Goal: Task Accomplishment & Management: Complete application form

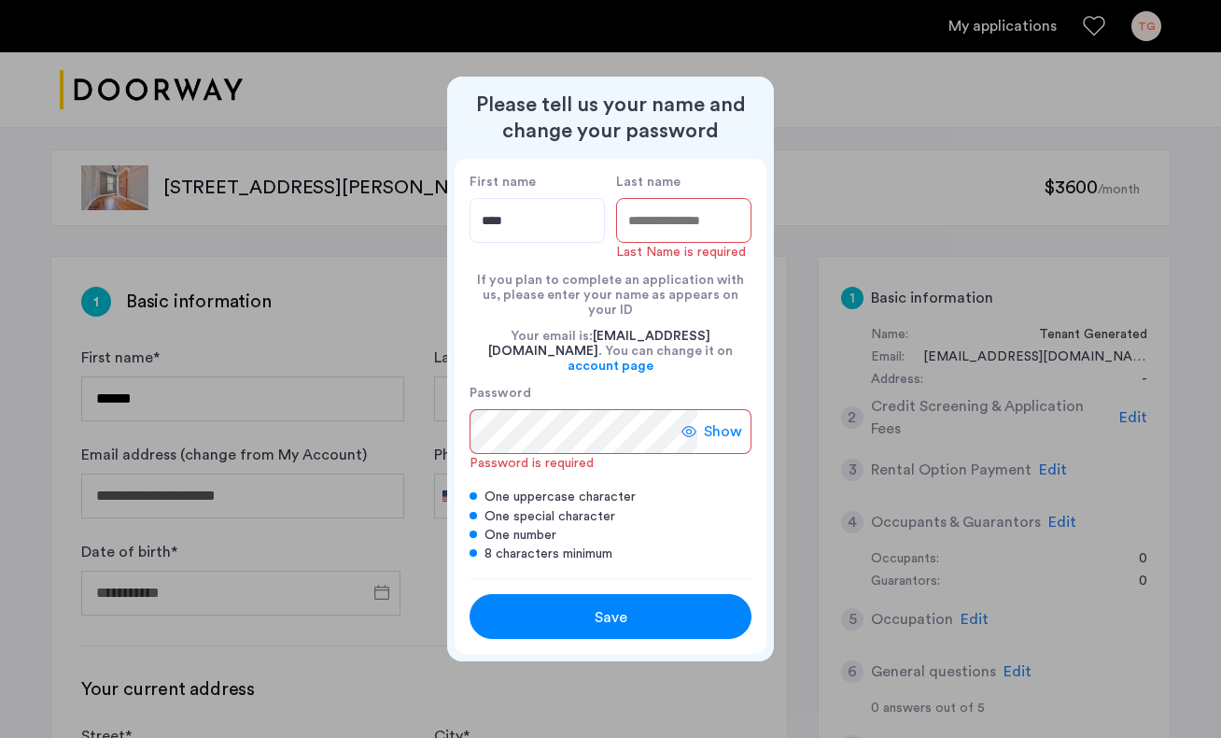
type input "****"
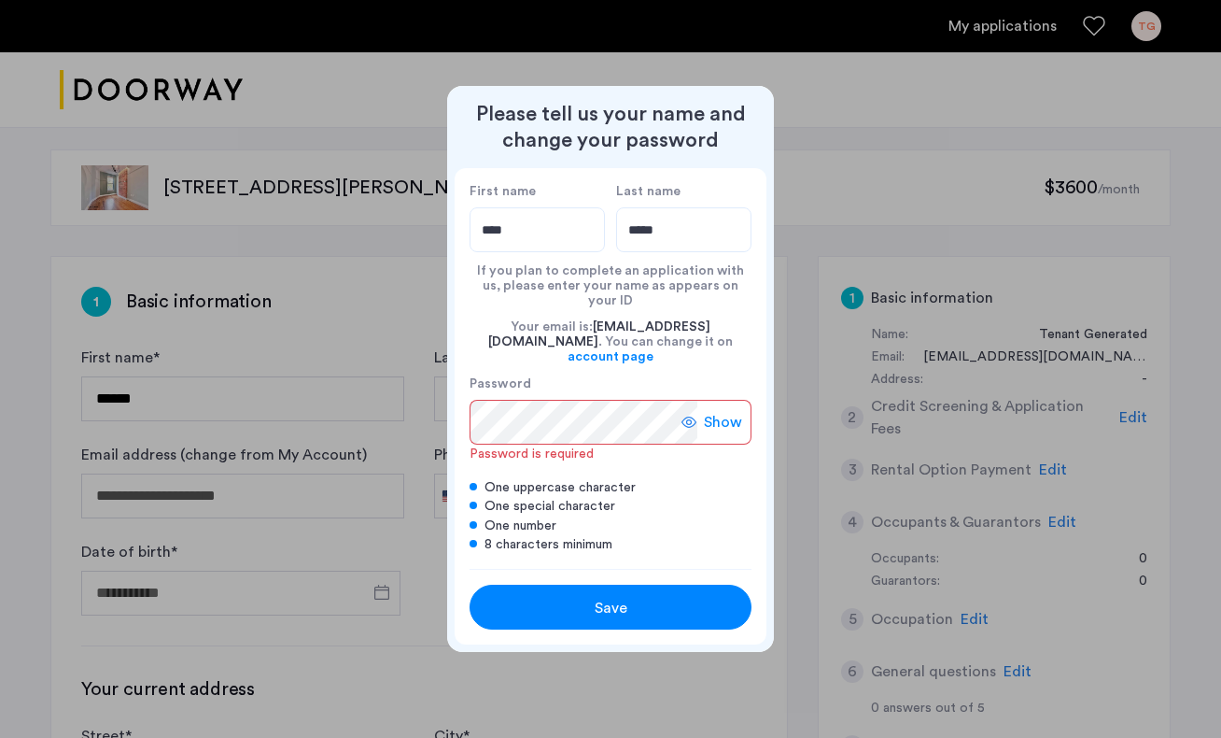
type input "*****"
click at [720, 411] on span "Show" at bounding box center [723, 422] width 38 height 22
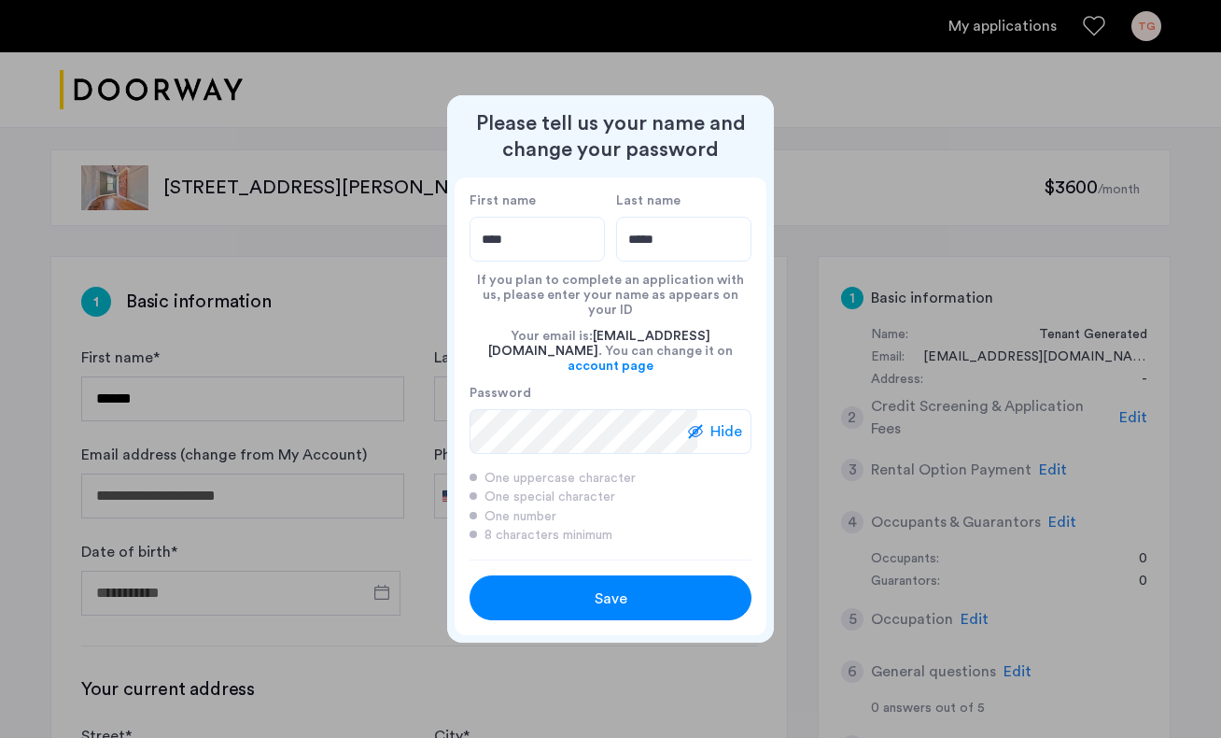
click at [613, 587] on span "Save" at bounding box center [611, 598] width 33 height 22
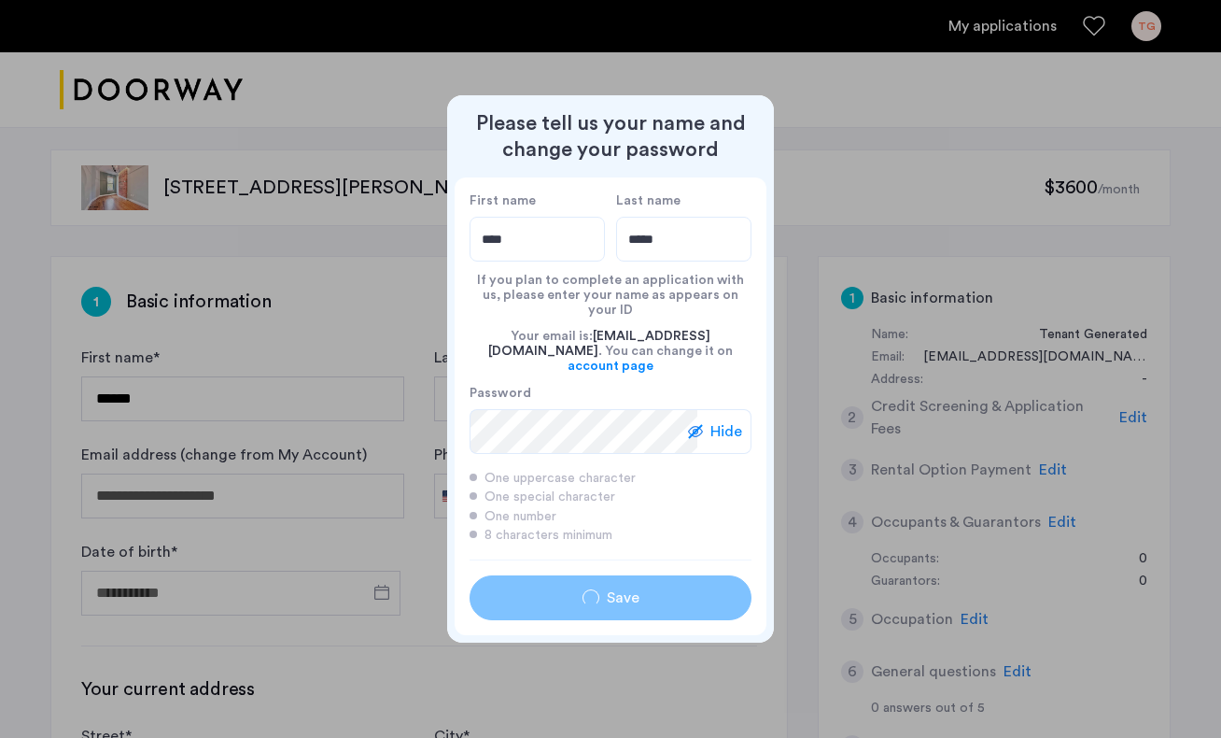
type input "****"
type input "*****"
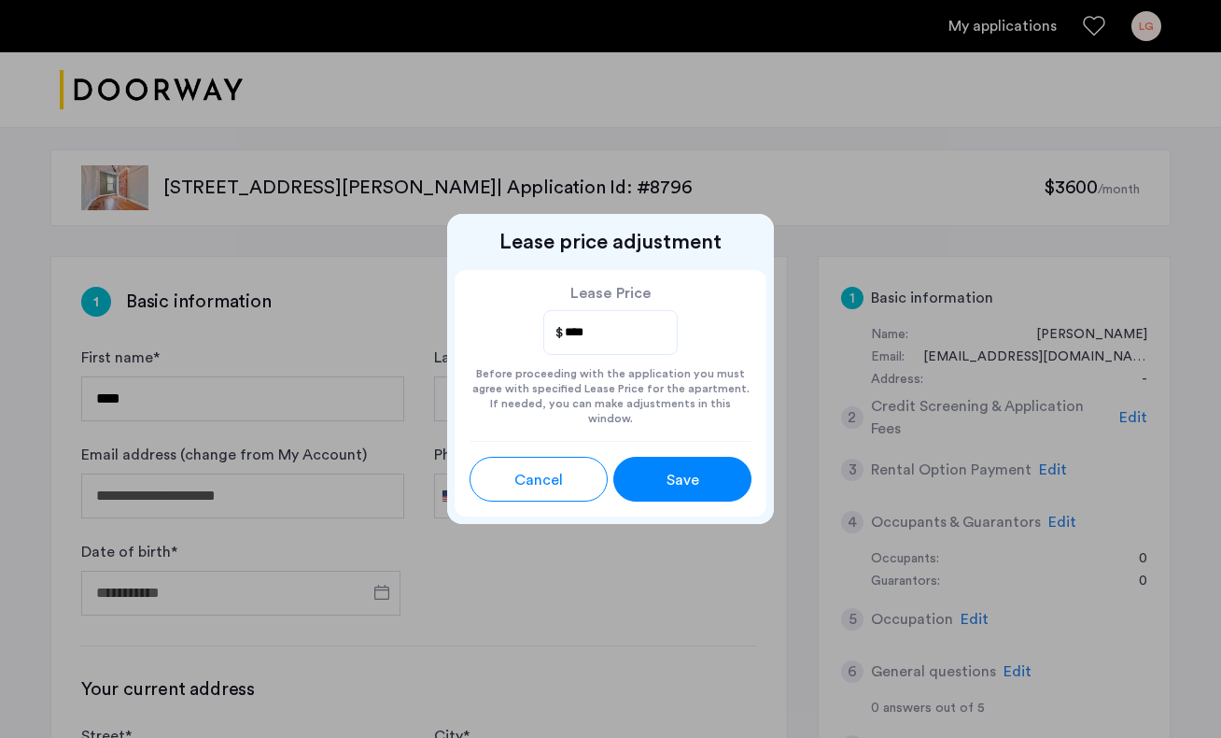
click at [694, 477] on span "Save" at bounding box center [683, 480] width 33 height 22
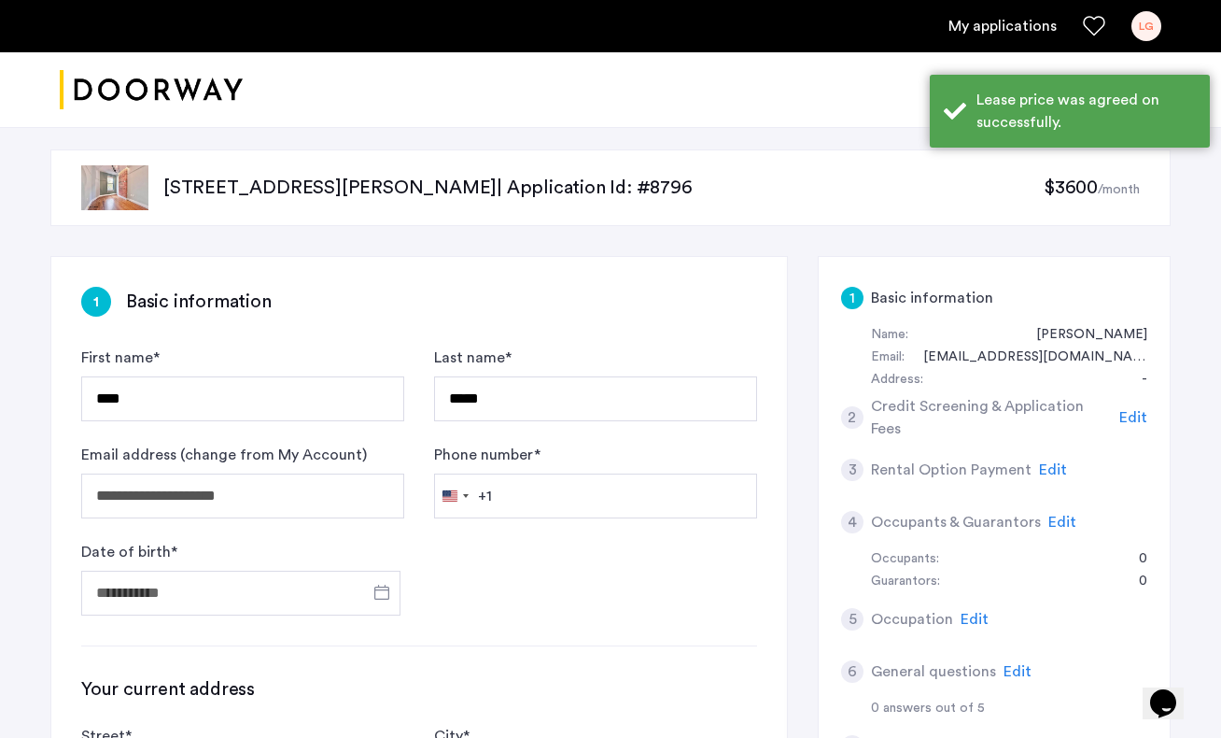
click at [209, 188] on p "620 Wilson Avenue, Unit 3L, Brooklyn, NY 11207 | Application Id: #8796" at bounding box center [603, 188] width 880 height 26
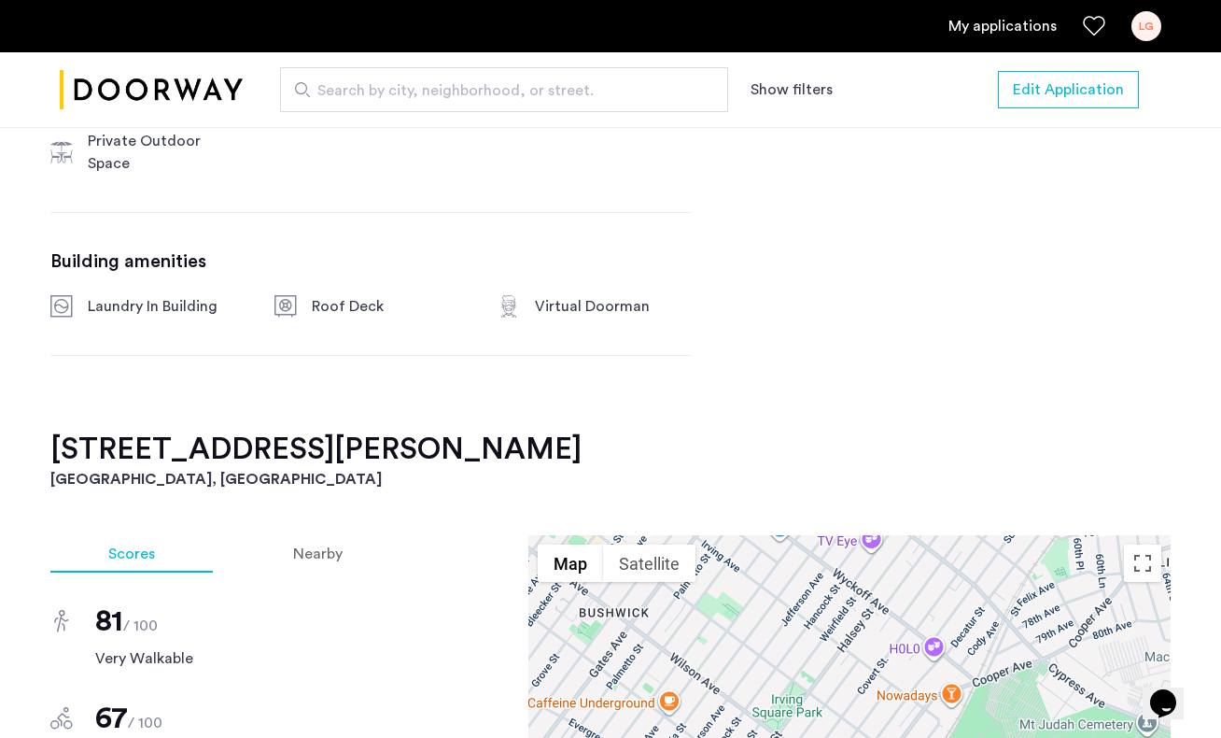
scroll to position [816, 0]
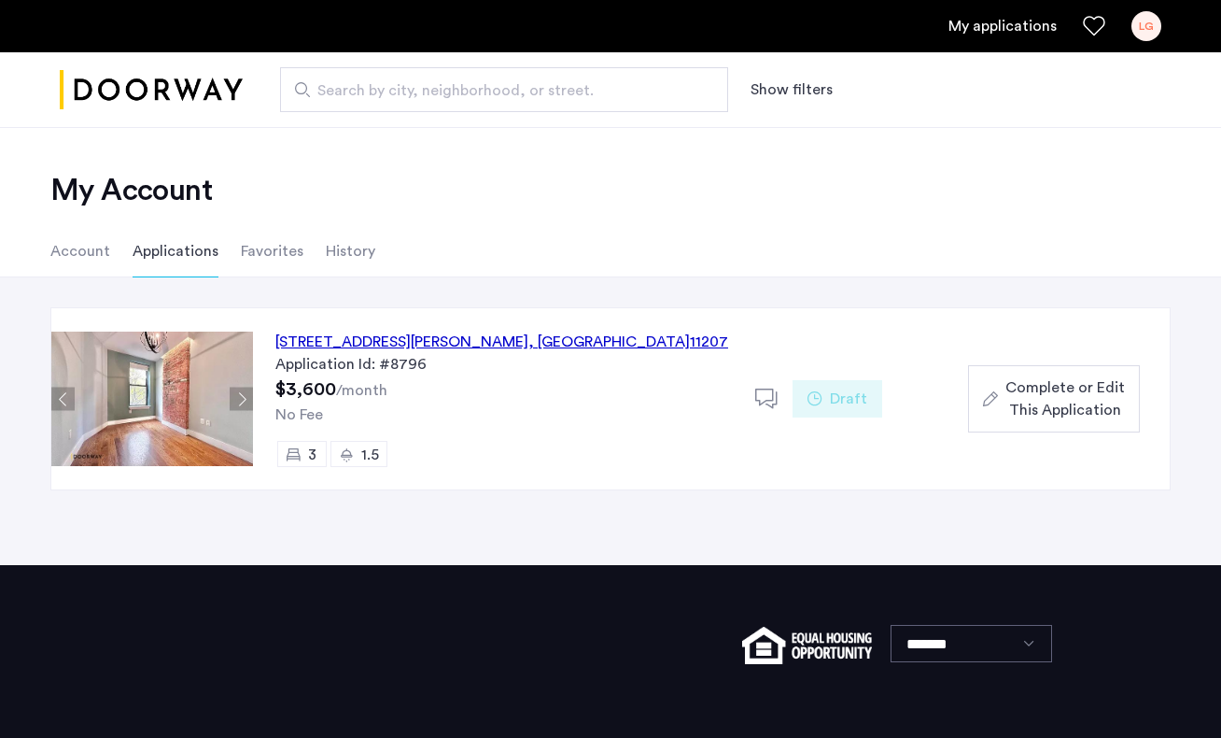
click at [478, 342] on div "[STREET_ADDRESS][PERSON_NAME]" at bounding box center [501, 342] width 453 height 22
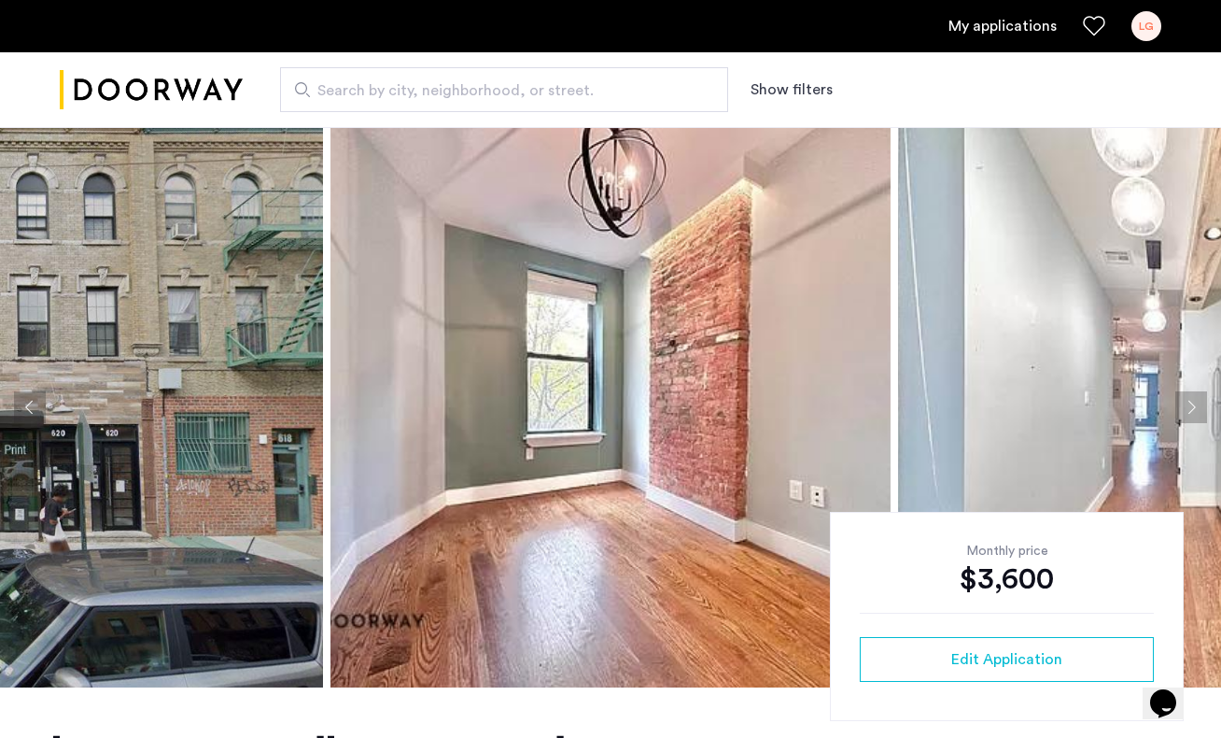
click at [1194, 405] on button "Next apartment" at bounding box center [1192, 407] width 32 height 32
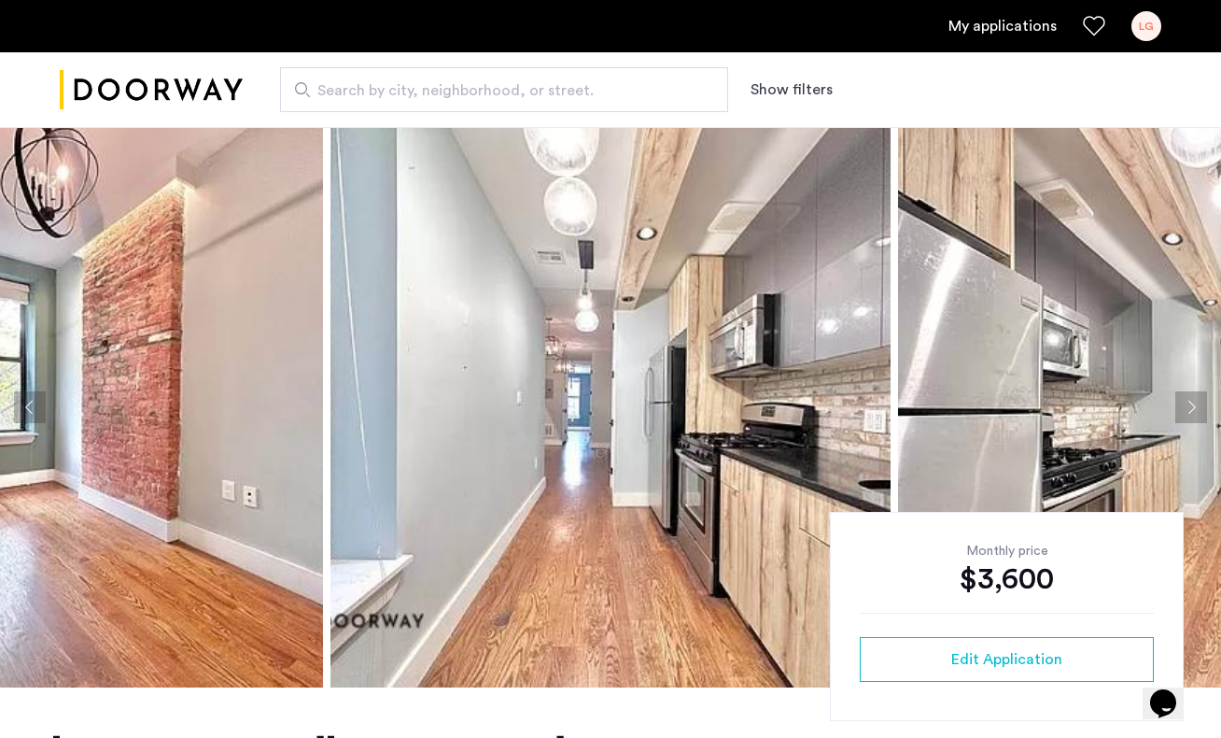
click at [1194, 405] on button "Next apartment" at bounding box center [1192, 407] width 32 height 32
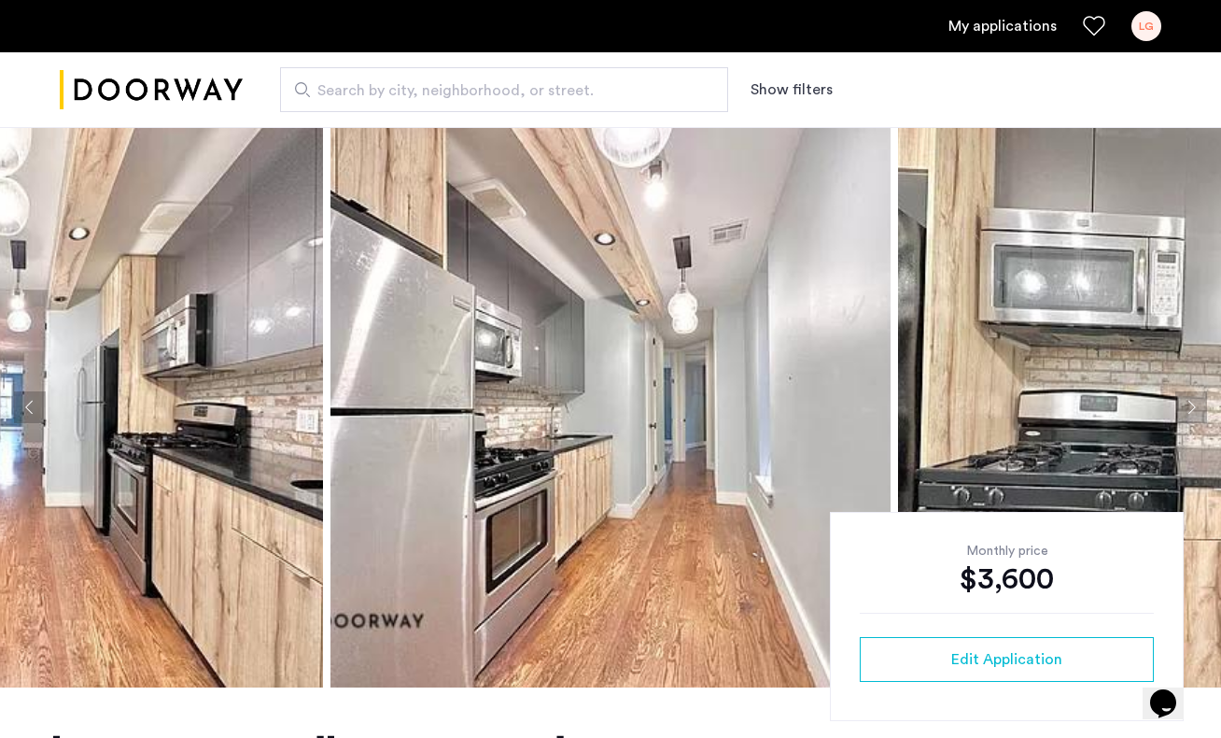
click at [1194, 405] on button "Next apartment" at bounding box center [1192, 407] width 32 height 32
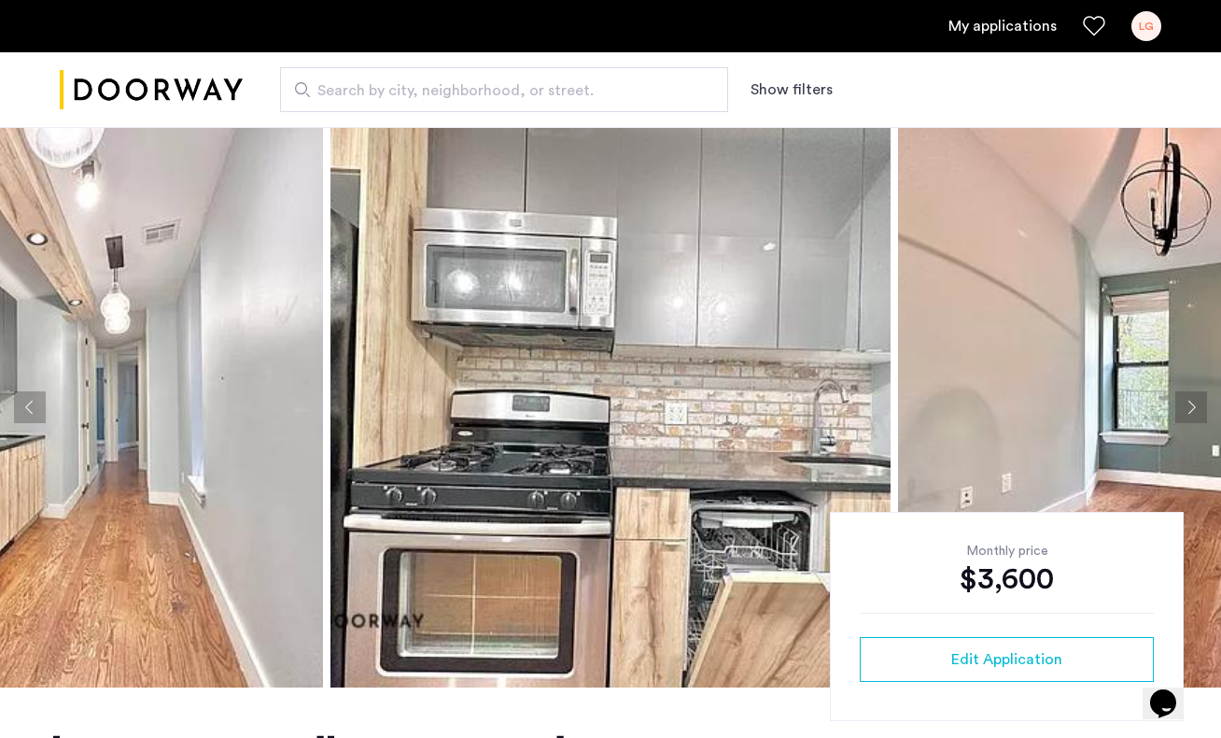
click at [1194, 405] on button "Next apartment" at bounding box center [1192, 407] width 32 height 32
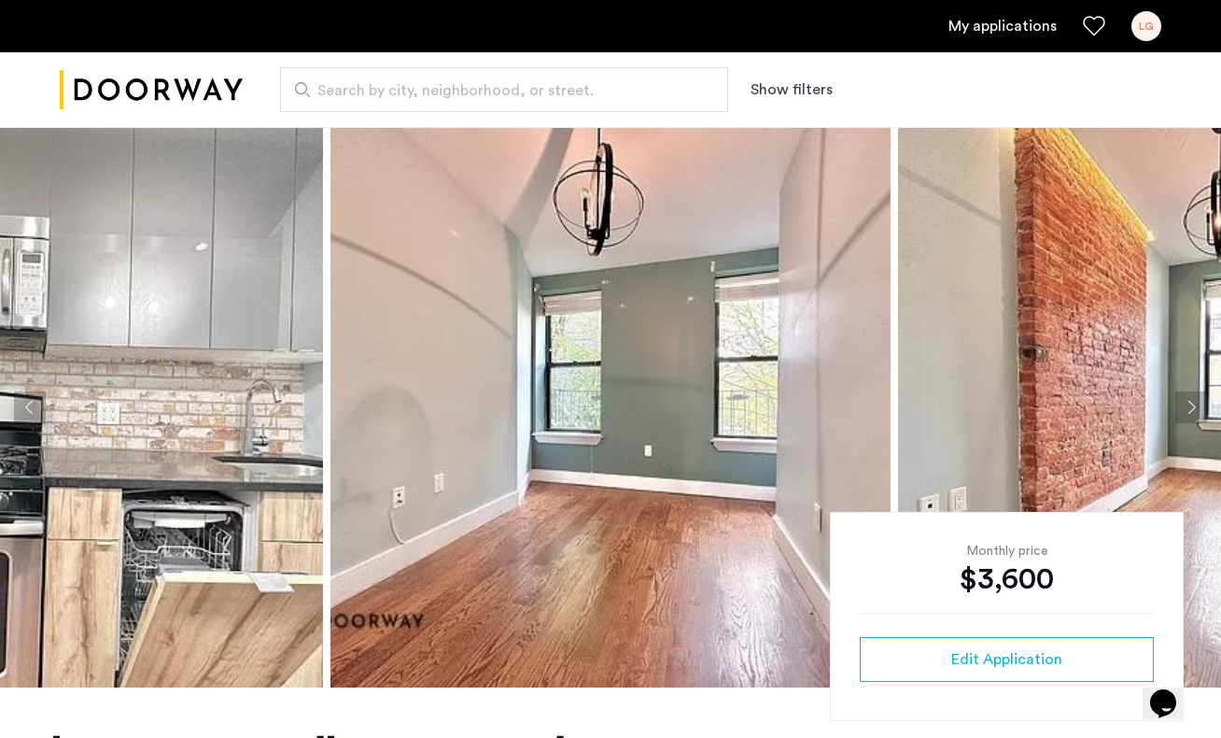
click at [1194, 405] on button "Next apartment" at bounding box center [1192, 407] width 32 height 32
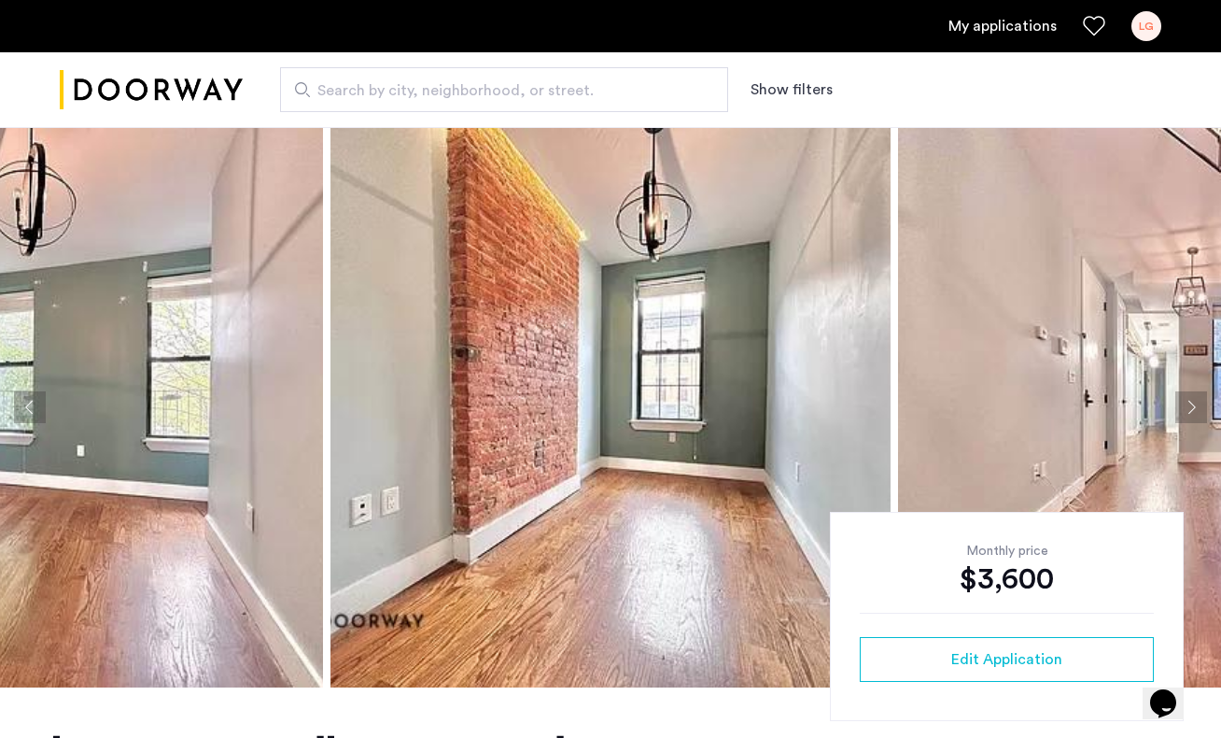
click at [1194, 405] on button "Next apartment" at bounding box center [1192, 407] width 32 height 32
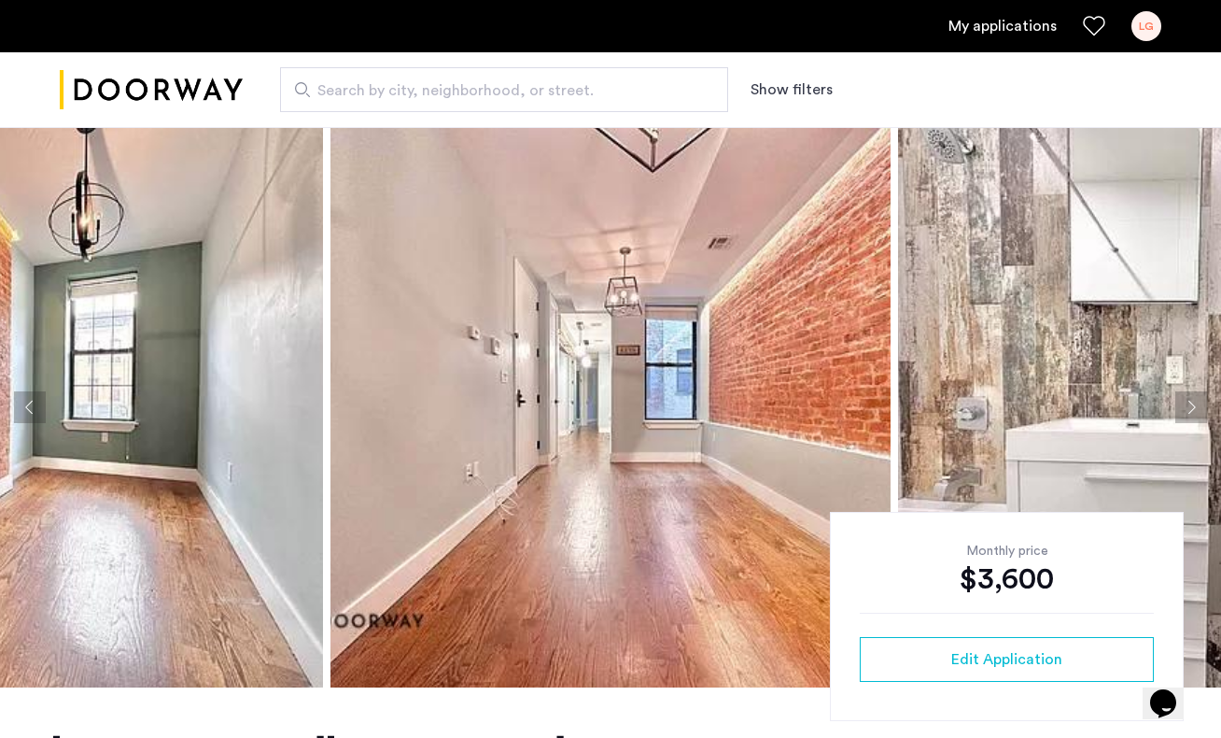
click at [1194, 405] on button "Next apartment" at bounding box center [1192, 407] width 32 height 32
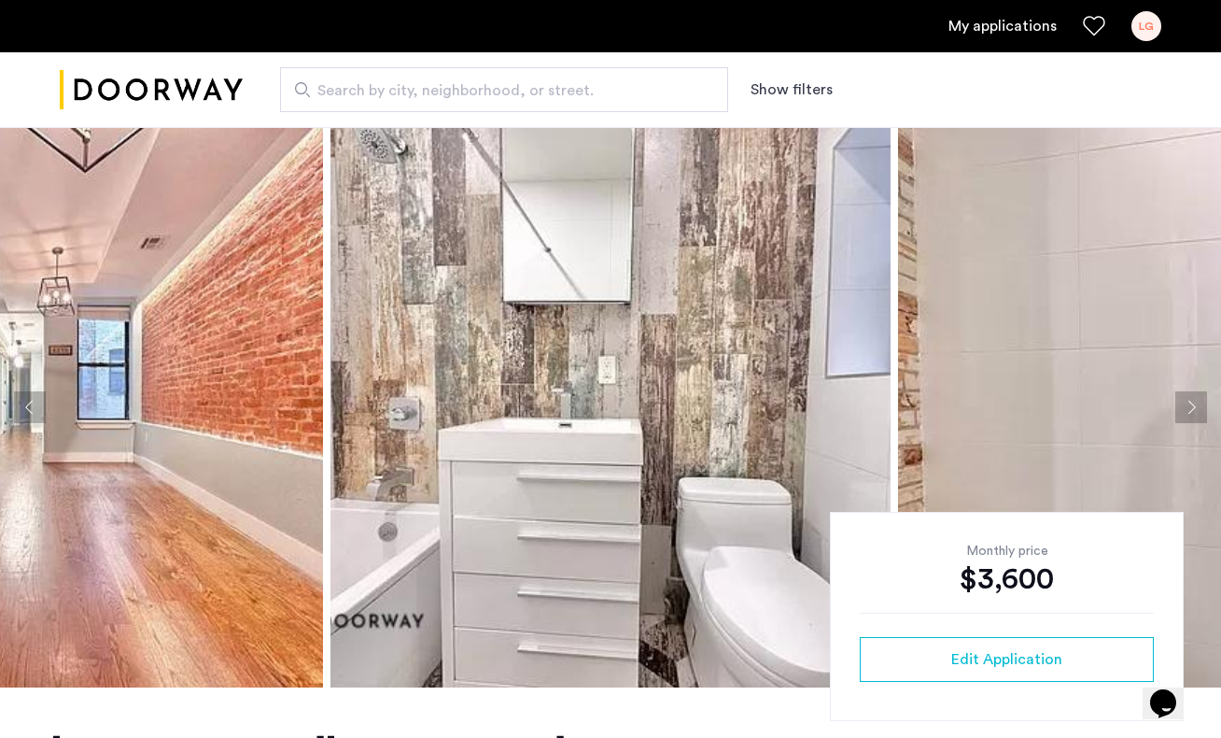
click at [1194, 405] on button "Next apartment" at bounding box center [1192, 407] width 32 height 32
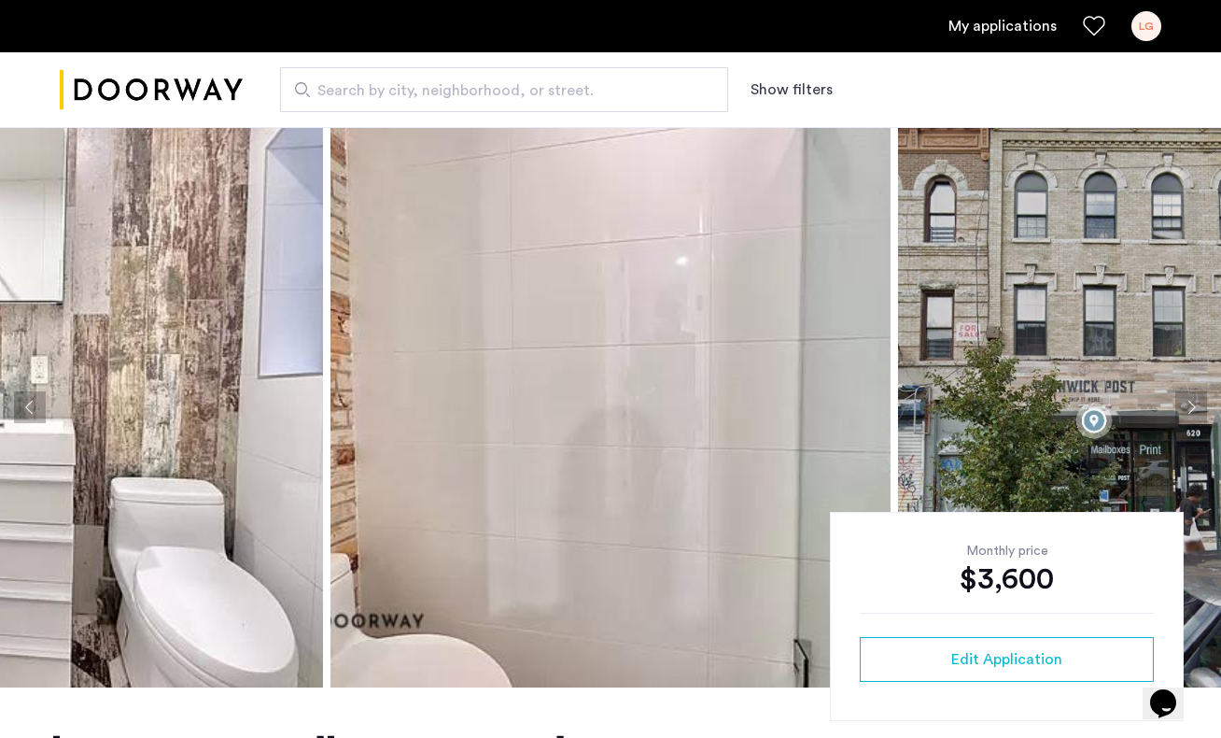
click at [1194, 405] on button "Next apartment" at bounding box center [1192, 407] width 32 height 32
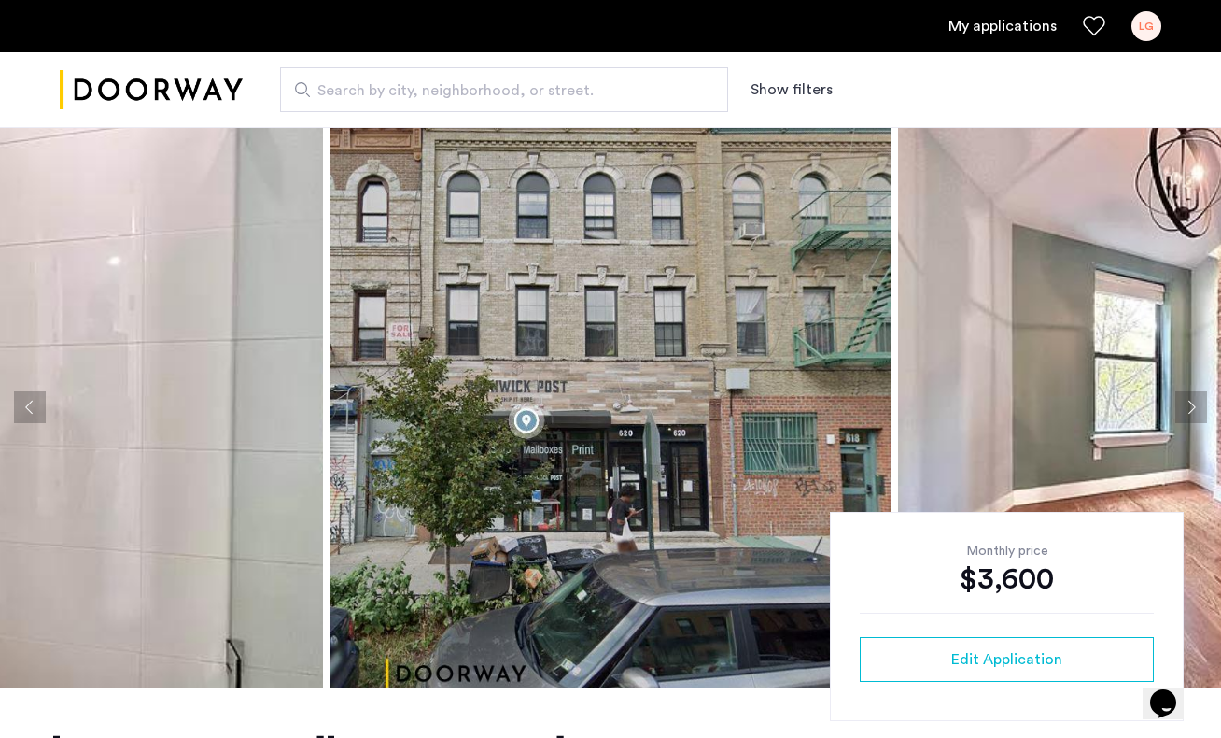
click at [1194, 405] on button "Next apartment" at bounding box center [1192, 407] width 32 height 32
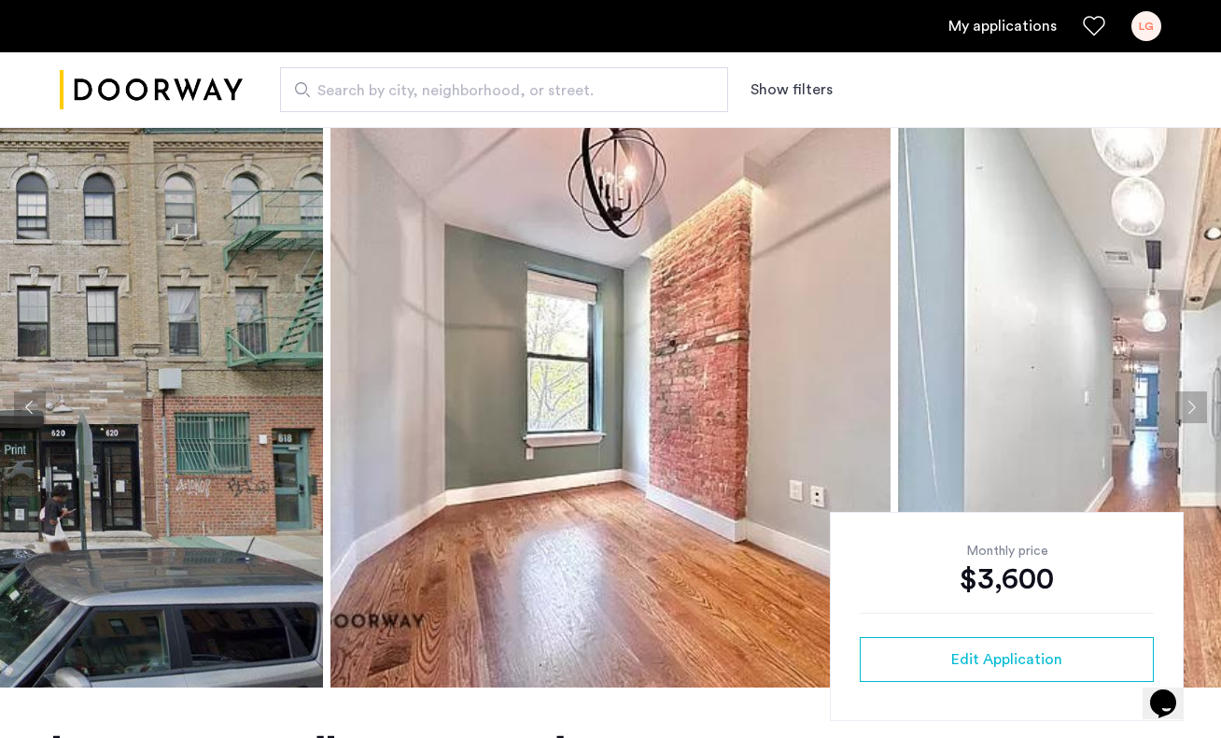
click at [1194, 405] on button "Next apartment" at bounding box center [1192, 407] width 32 height 32
